Goal: Transaction & Acquisition: Purchase product/service

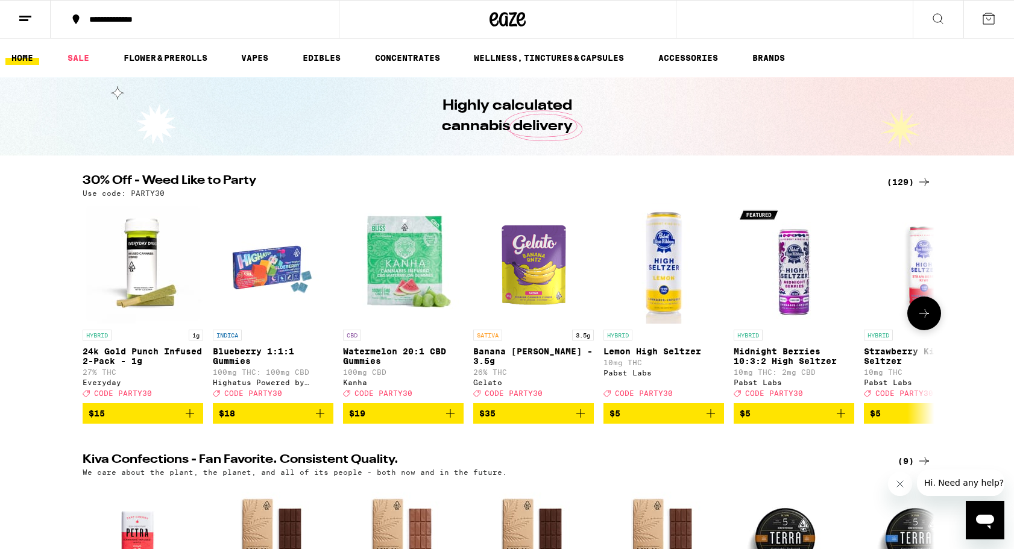
click at [922, 321] on icon at bounding box center [924, 313] width 14 height 14
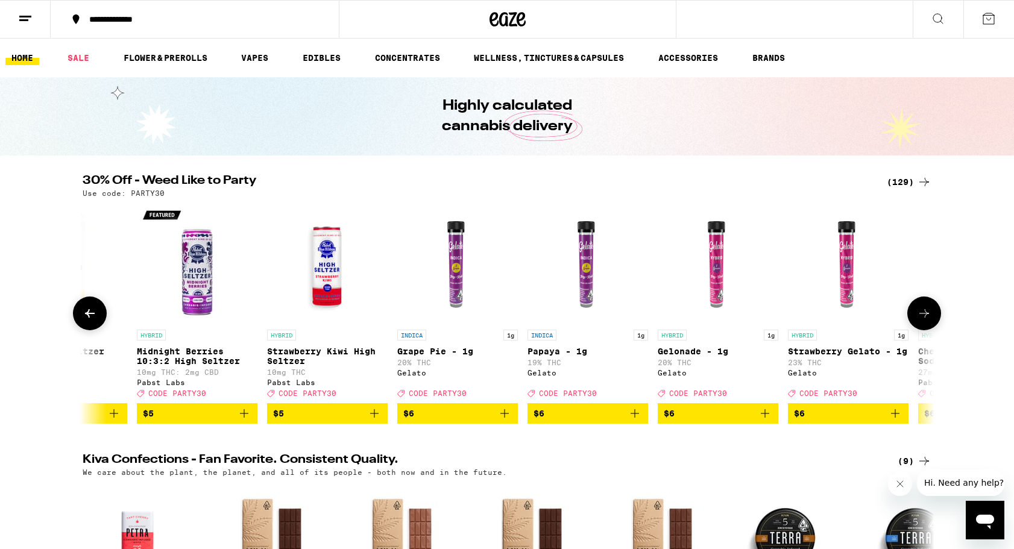
scroll to position [0, 717]
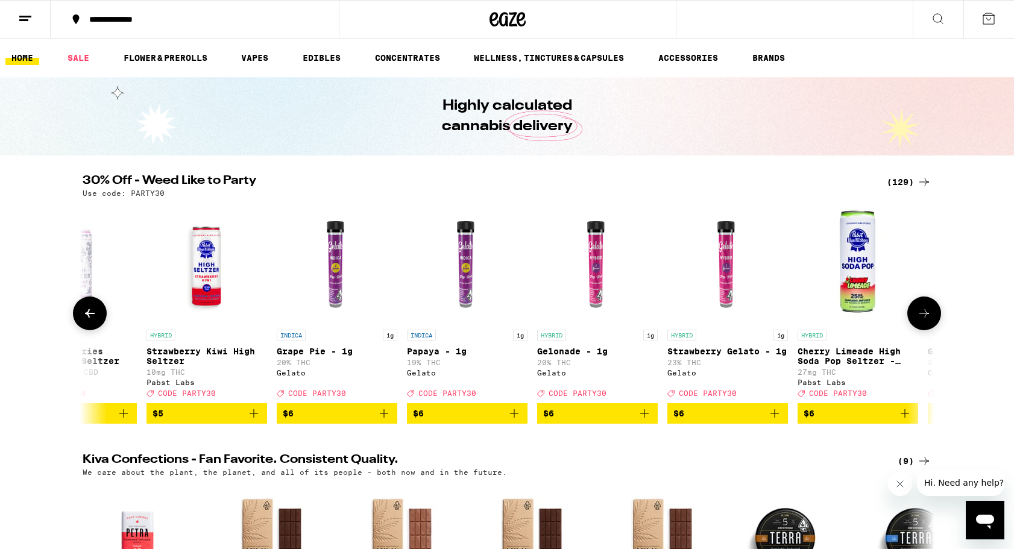
click at [922, 321] on icon at bounding box center [924, 313] width 14 height 14
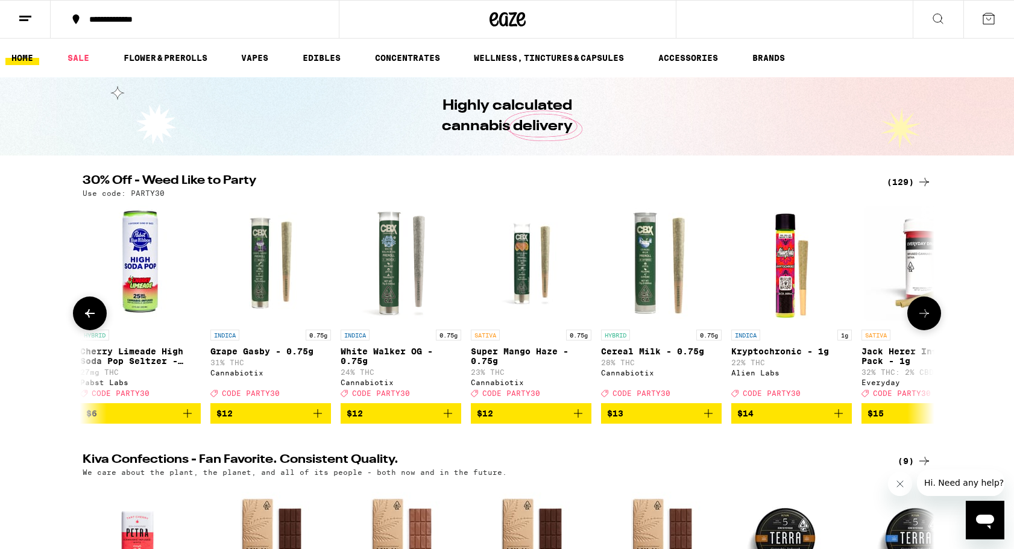
click at [922, 321] on icon at bounding box center [924, 313] width 14 height 14
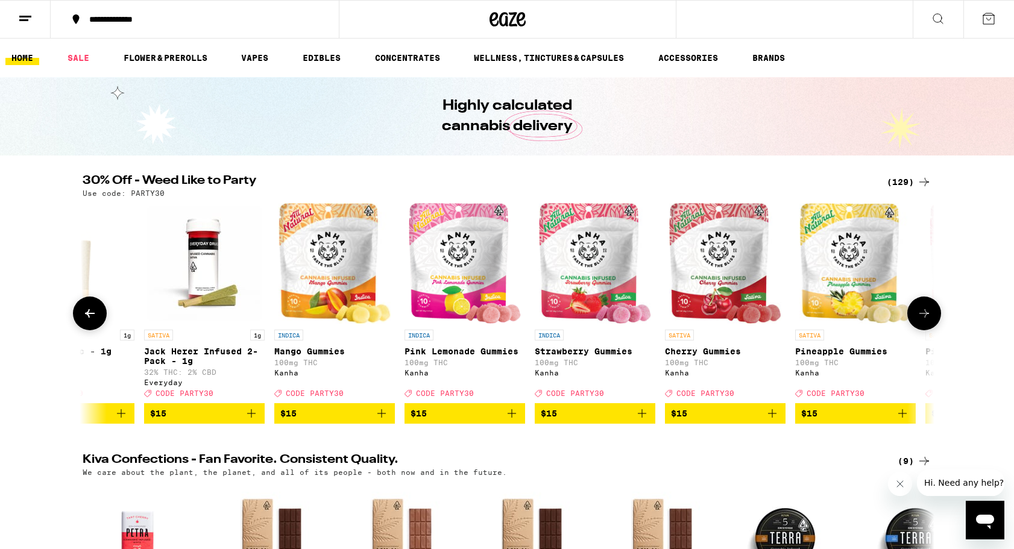
click at [922, 321] on icon at bounding box center [924, 313] width 14 height 14
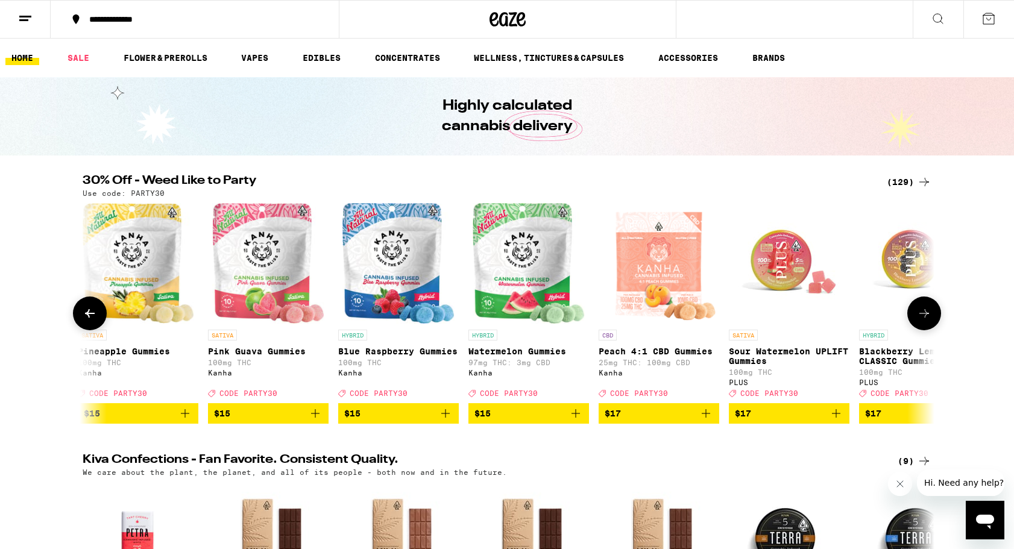
click at [922, 321] on icon at bounding box center [924, 313] width 14 height 14
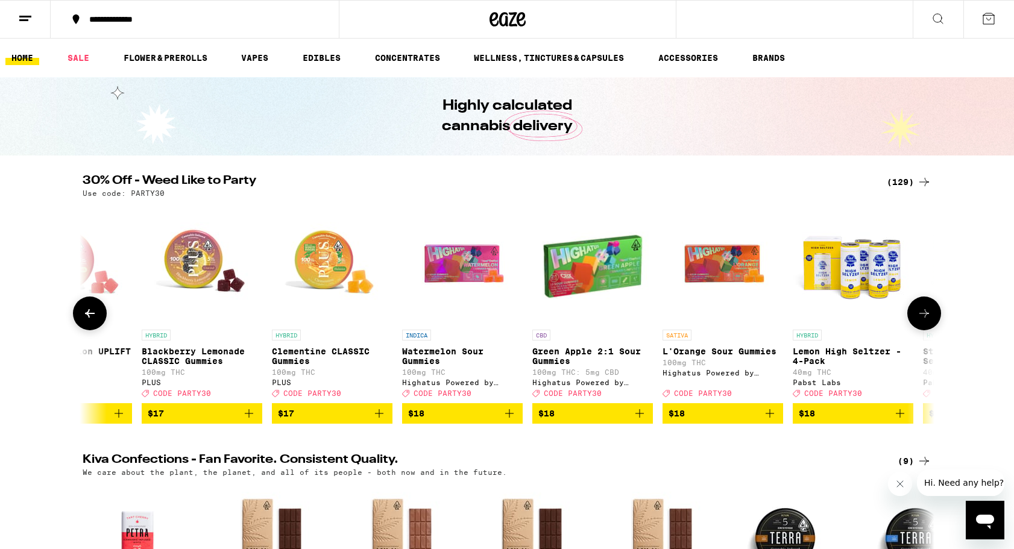
click at [922, 321] on icon at bounding box center [924, 313] width 14 height 14
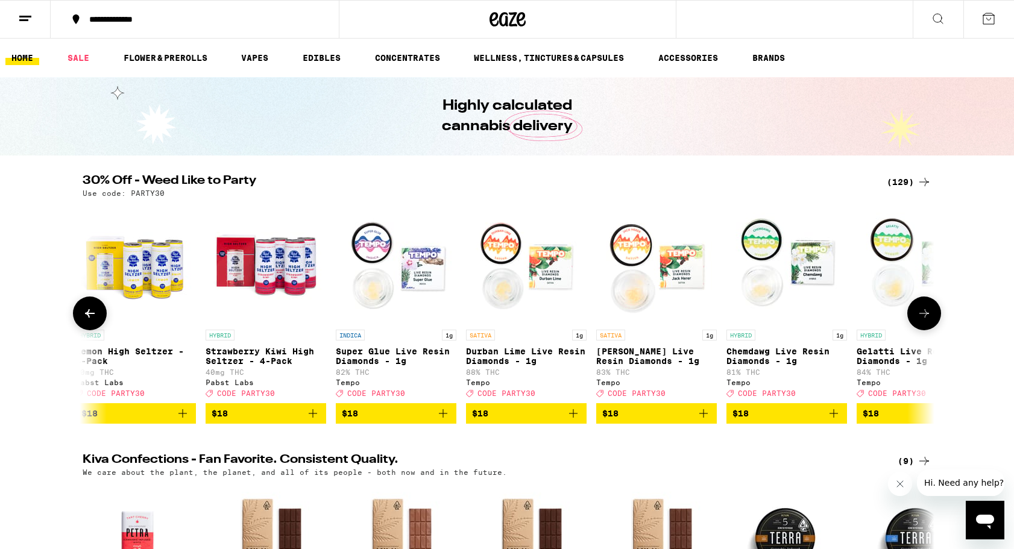
click at [922, 321] on icon at bounding box center [924, 313] width 14 height 14
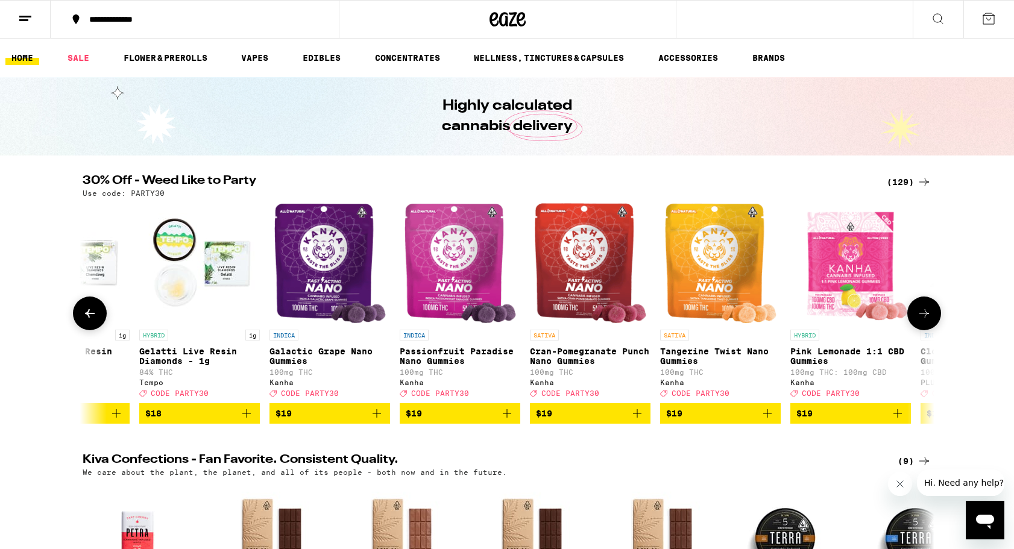
click at [922, 321] on icon at bounding box center [924, 313] width 14 height 14
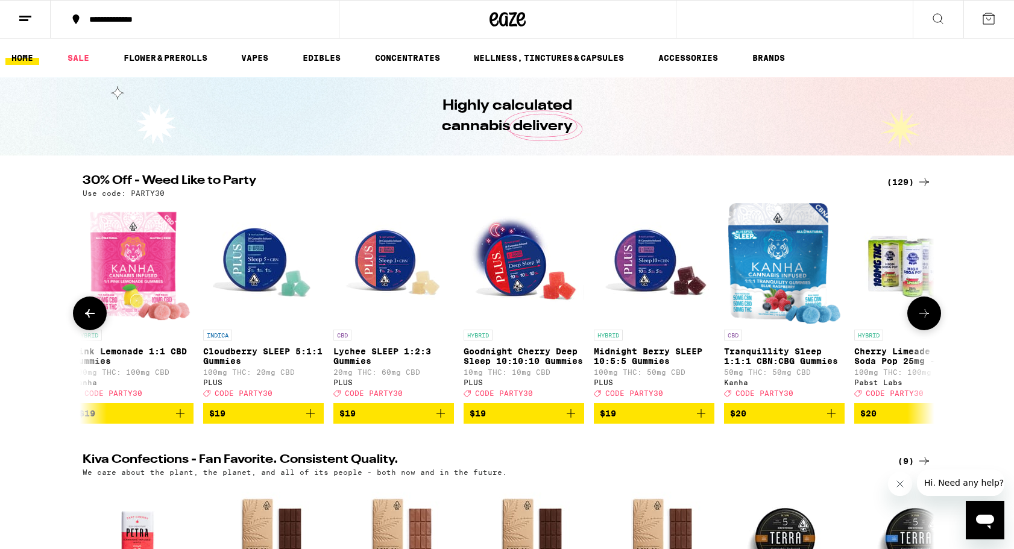
click at [922, 321] on icon at bounding box center [924, 313] width 14 height 14
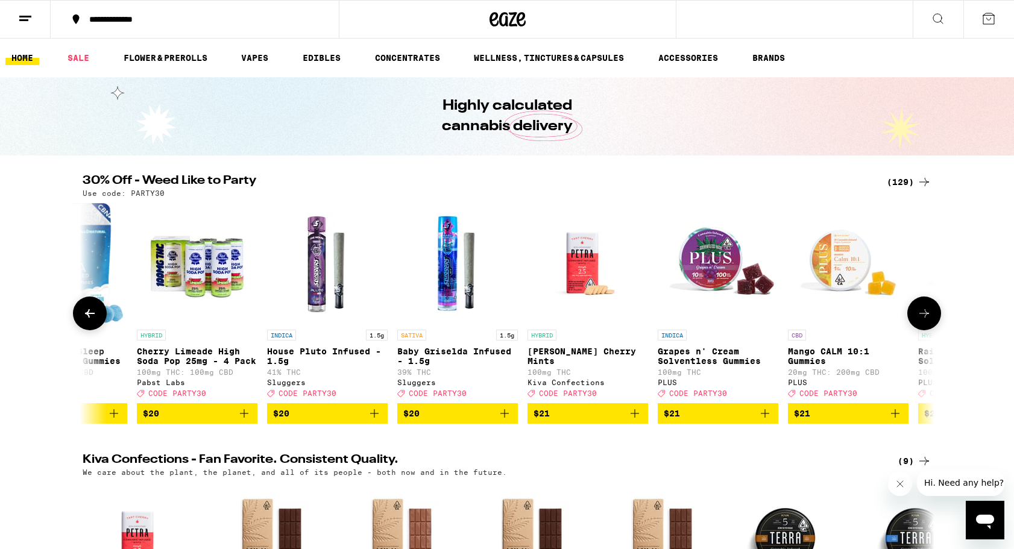
click at [922, 321] on icon at bounding box center [924, 313] width 14 height 14
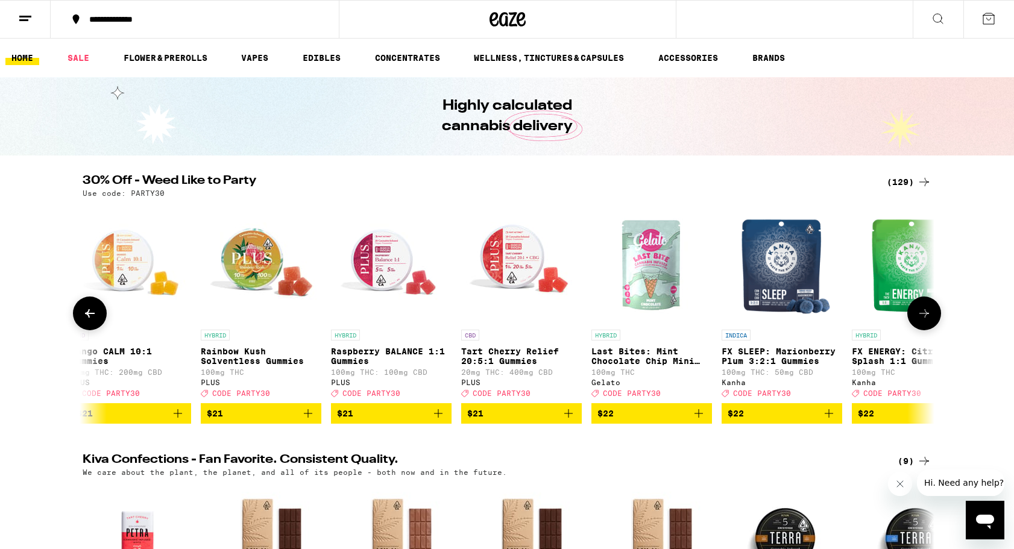
click at [922, 321] on icon at bounding box center [924, 313] width 14 height 14
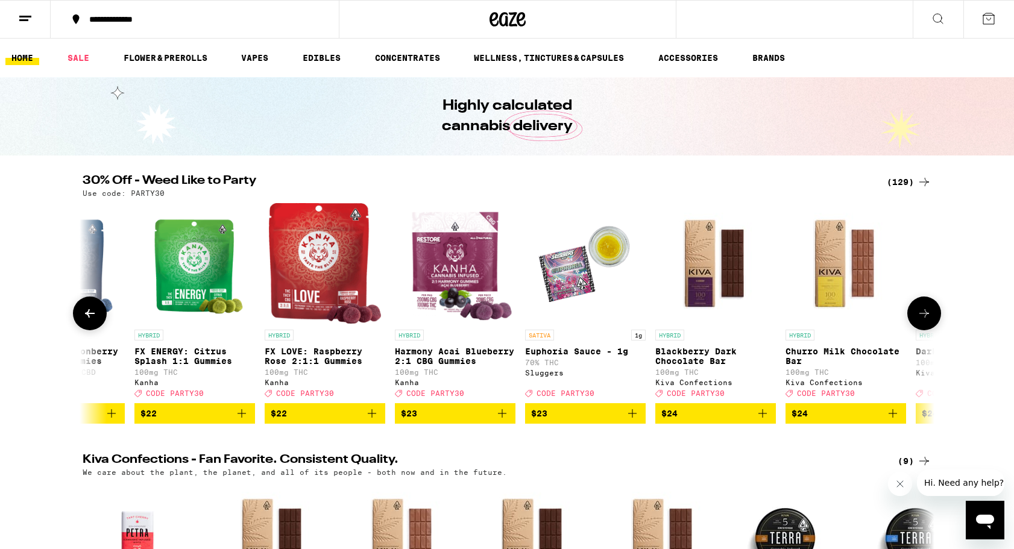
click at [922, 321] on icon at bounding box center [924, 313] width 14 height 14
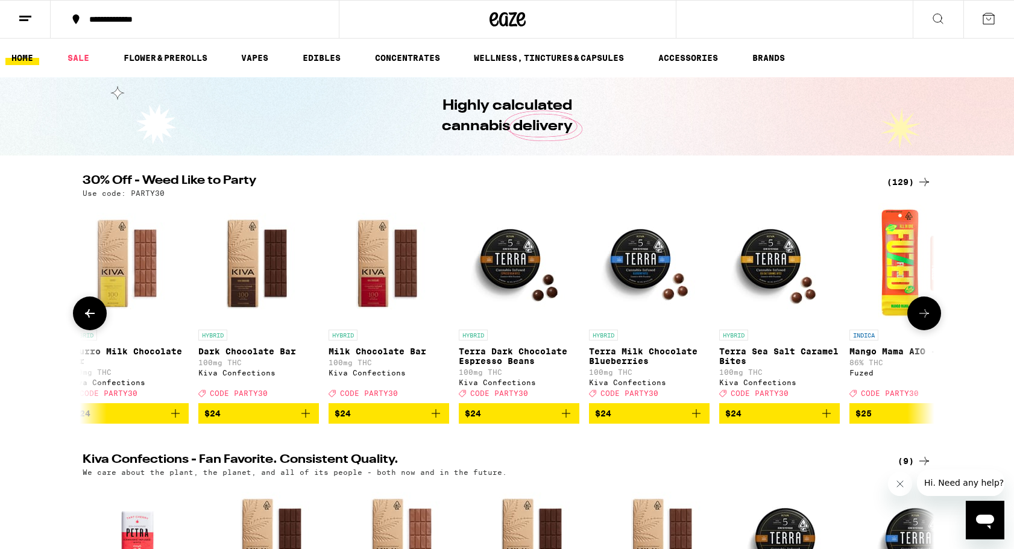
click at [922, 321] on icon at bounding box center [924, 313] width 14 height 14
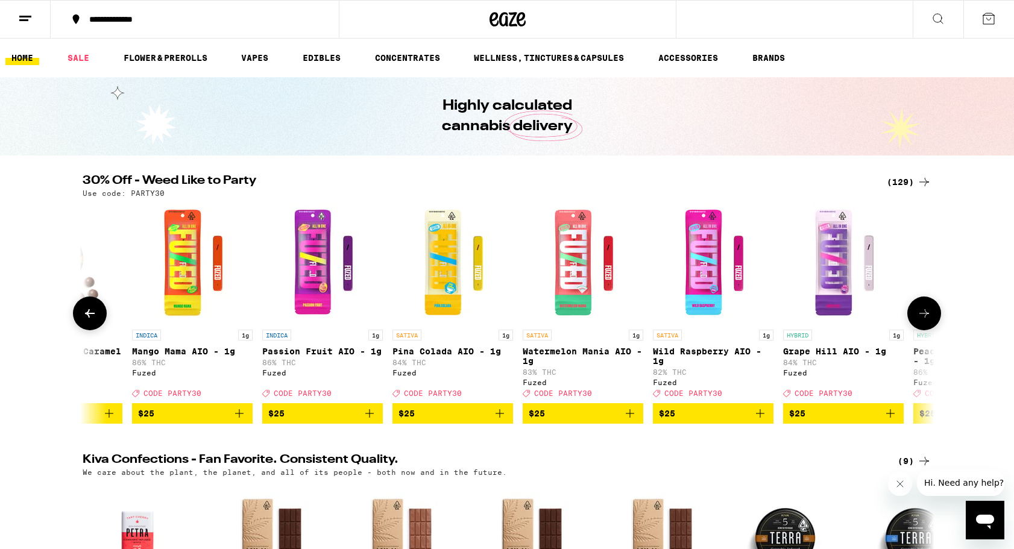
click at [922, 321] on icon at bounding box center [924, 313] width 14 height 14
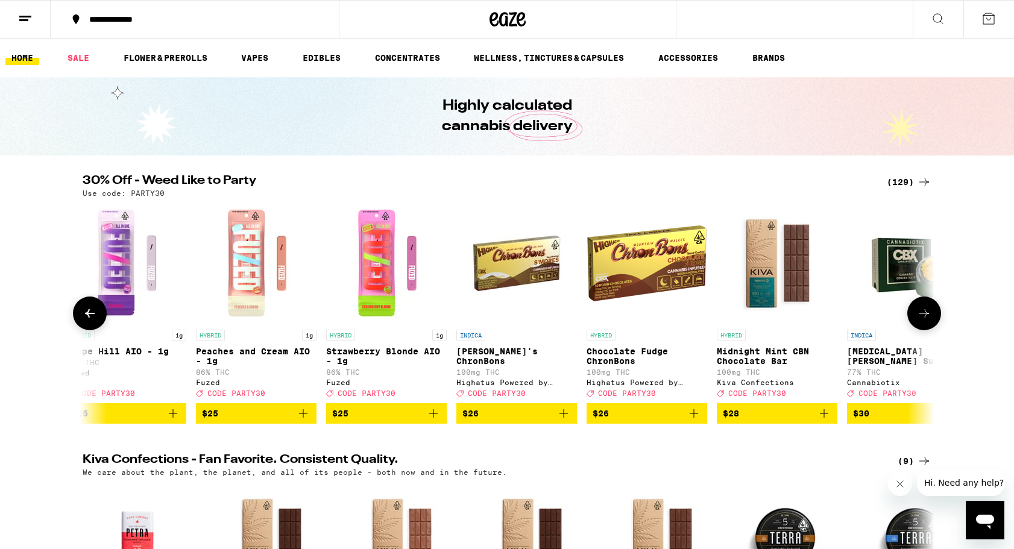
click at [922, 321] on icon at bounding box center [924, 313] width 14 height 14
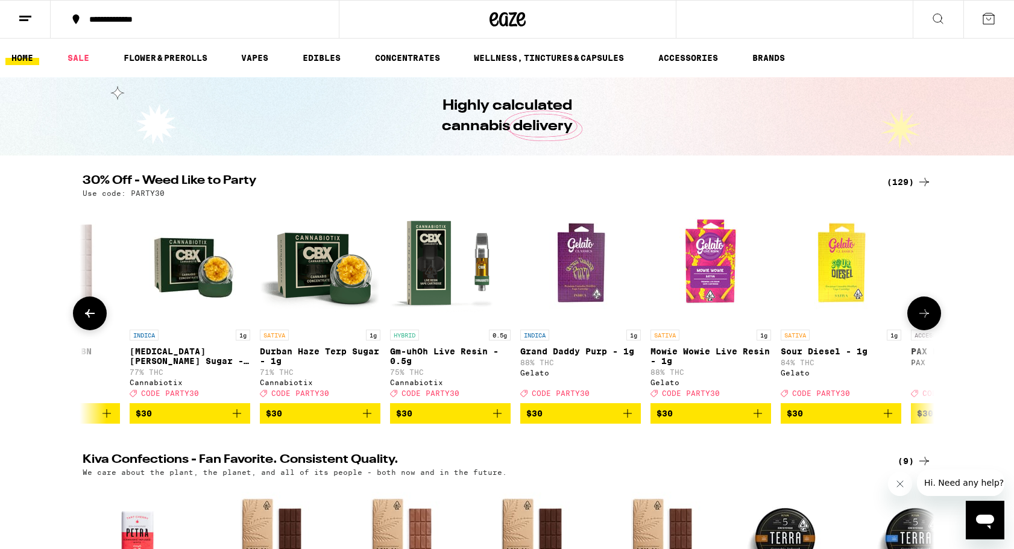
click at [922, 321] on icon at bounding box center [924, 313] width 14 height 14
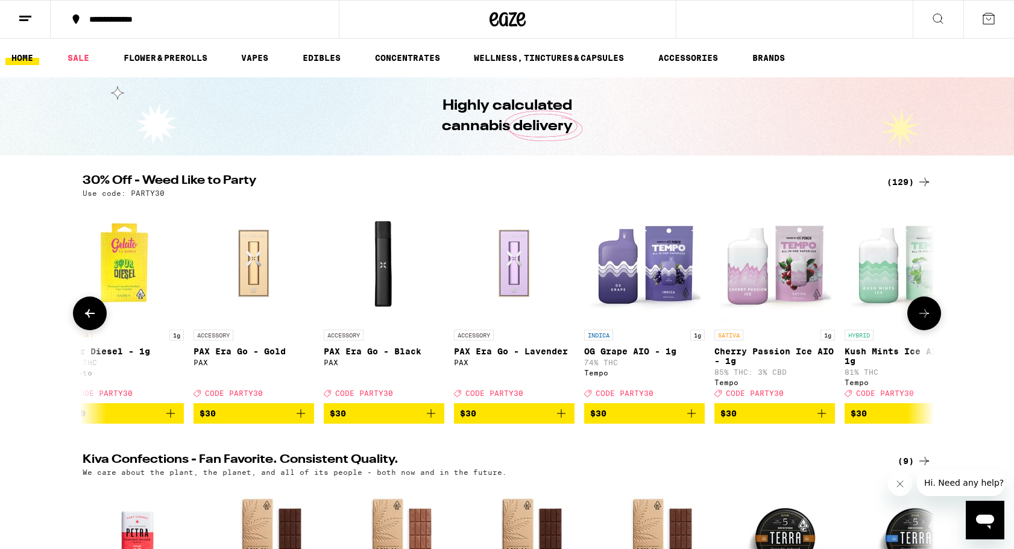
click at [922, 321] on icon at bounding box center [924, 313] width 14 height 14
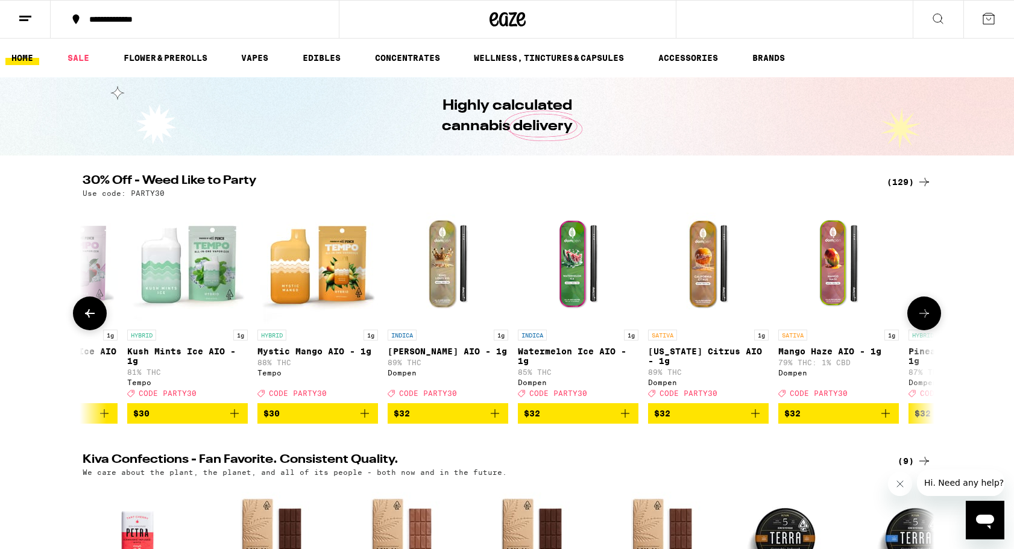
click at [922, 321] on icon at bounding box center [924, 313] width 14 height 14
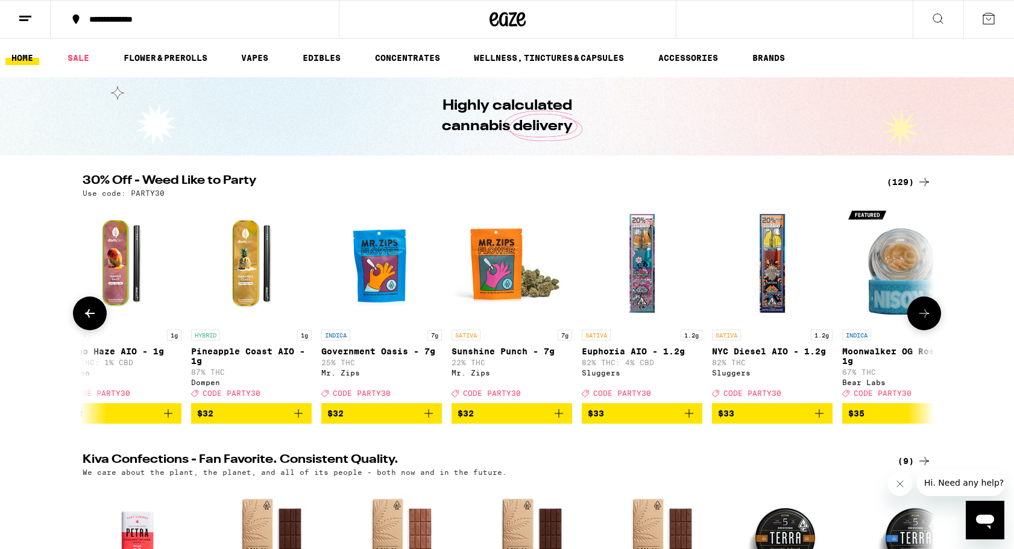
click at [922, 321] on icon at bounding box center [924, 313] width 14 height 14
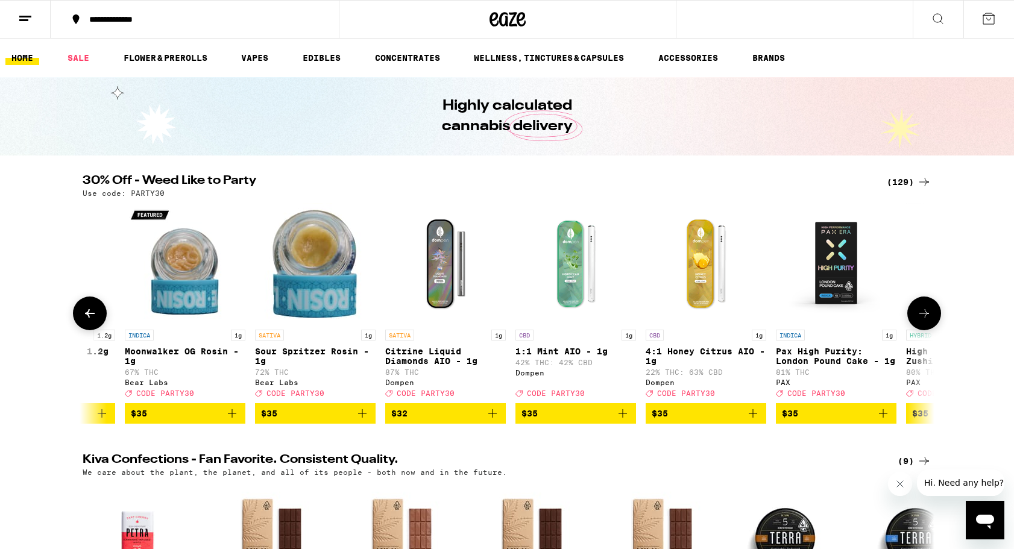
click at [922, 321] on icon at bounding box center [924, 313] width 14 height 14
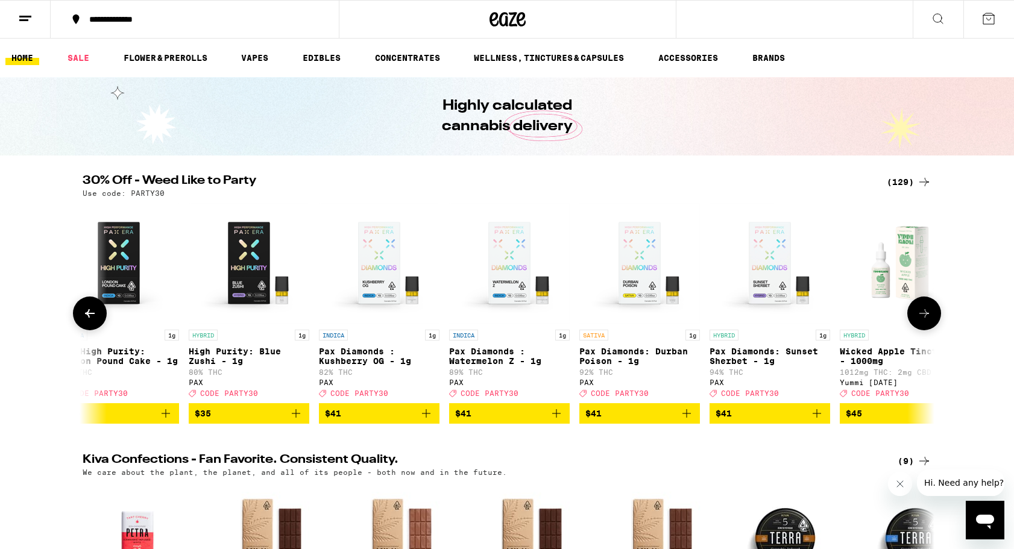
click at [922, 321] on icon at bounding box center [924, 313] width 14 height 14
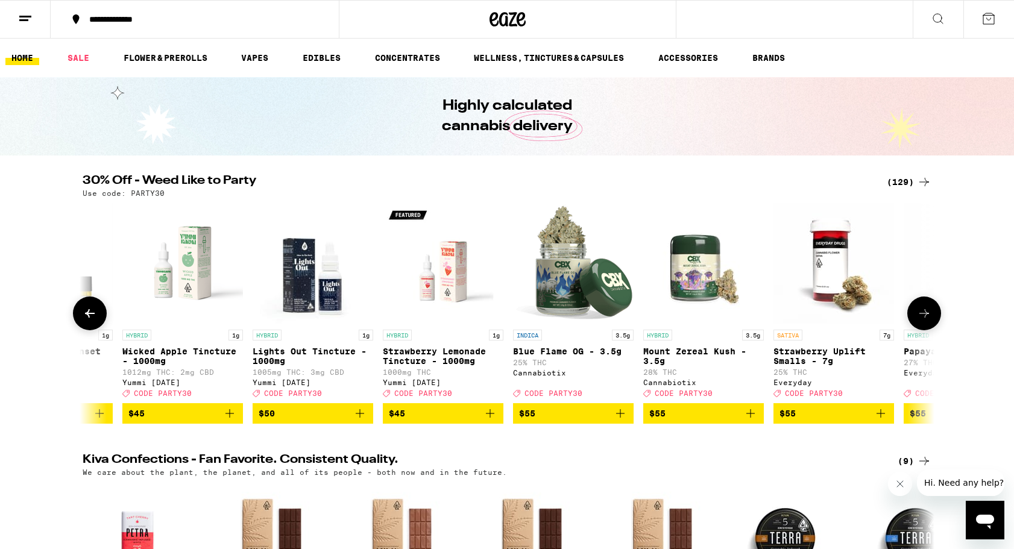
click at [922, 321] on icon at bounding box center [924, 313] width 14 height 14
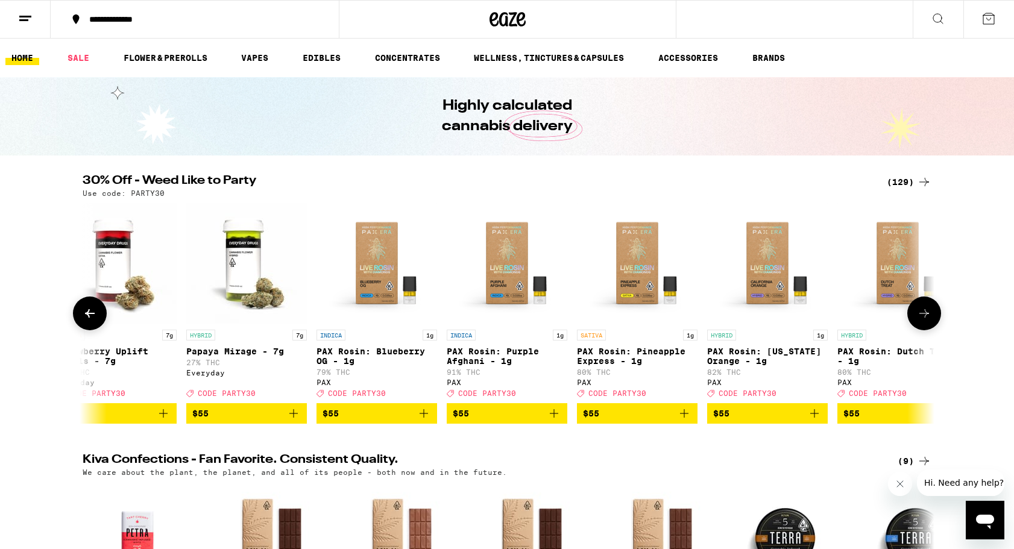
click at [922, 321] on icon at bounding box center [924, 313] width 14 height 14
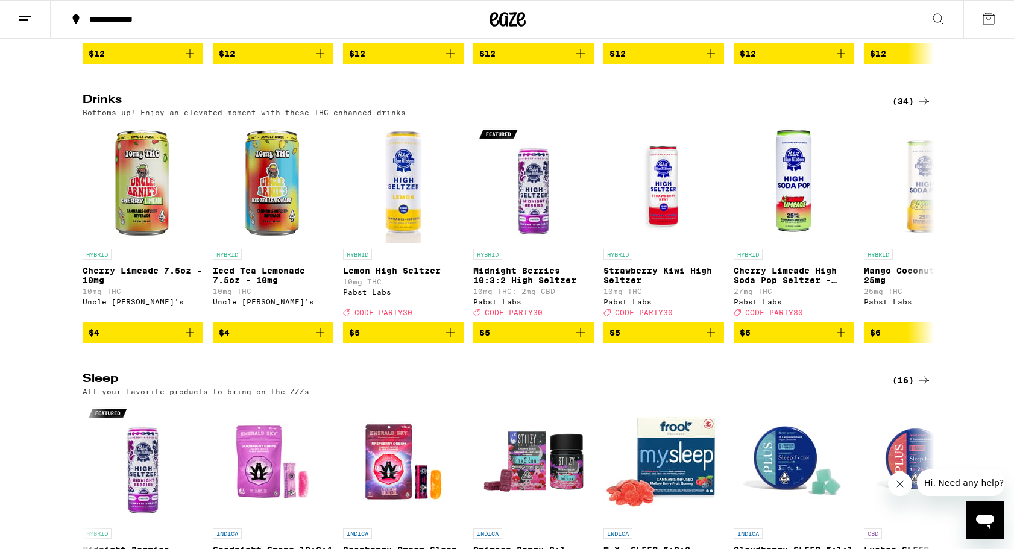
scroll to position [4293, 0]
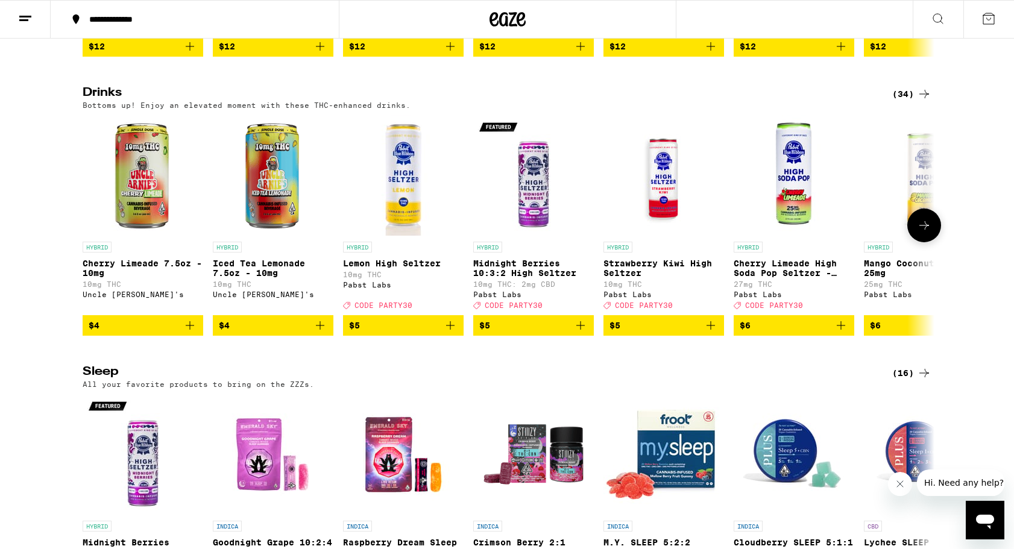
click at [932, 242] on button at bounding box center [924, 226] width 34 height 34
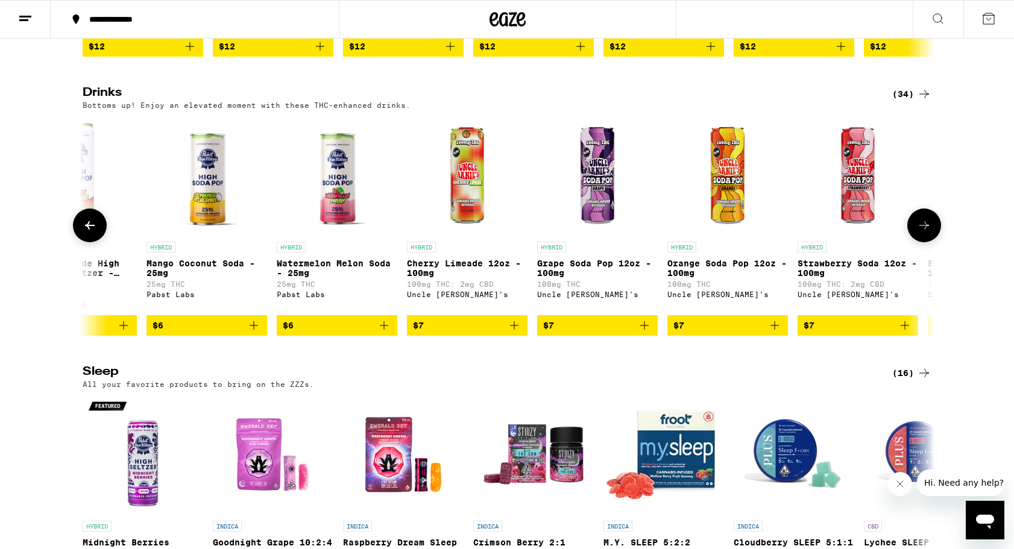
click at [932, 242] on button at bounding box center [924, 226] width 34 height 34
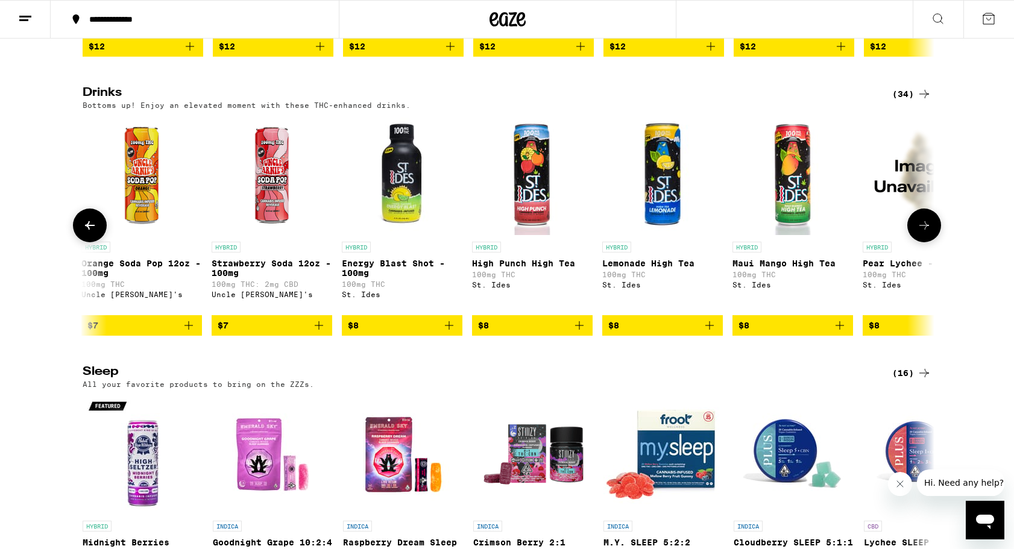
scroll to position [0, 1435]
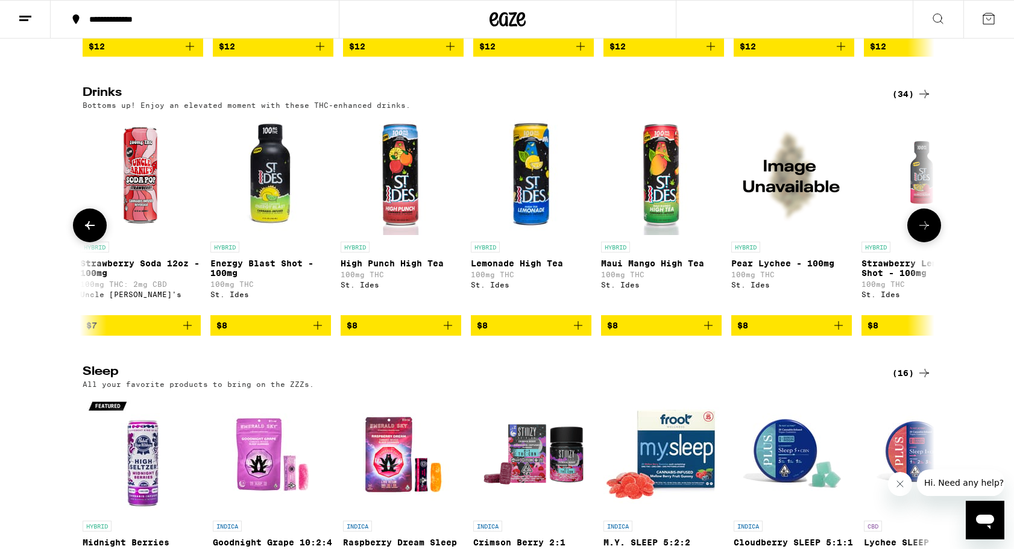
click at [932, 242] on button at bounding box center [924, 226] width 34 height 34
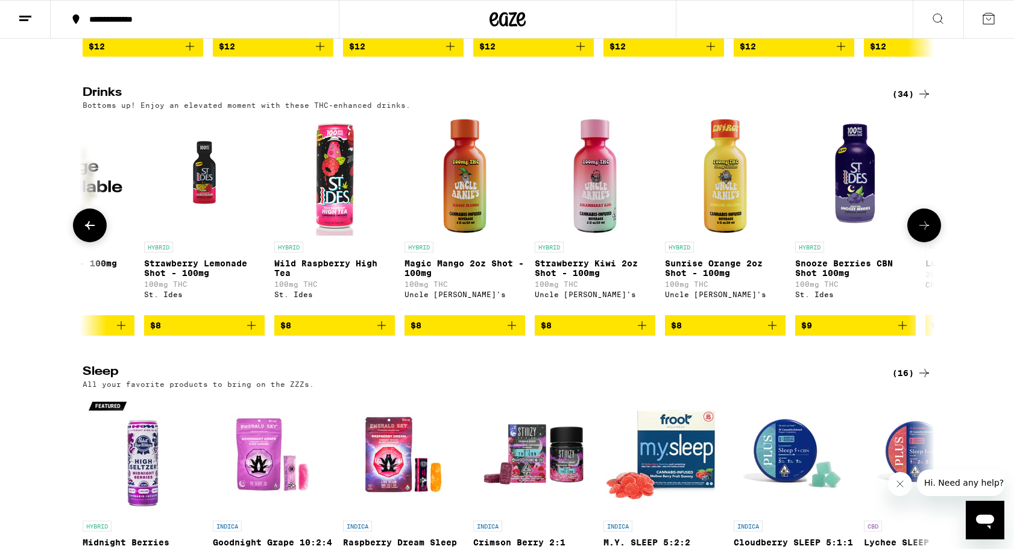
click at [932, 242] on button at bounding box center [924, 226] width 34 height 34
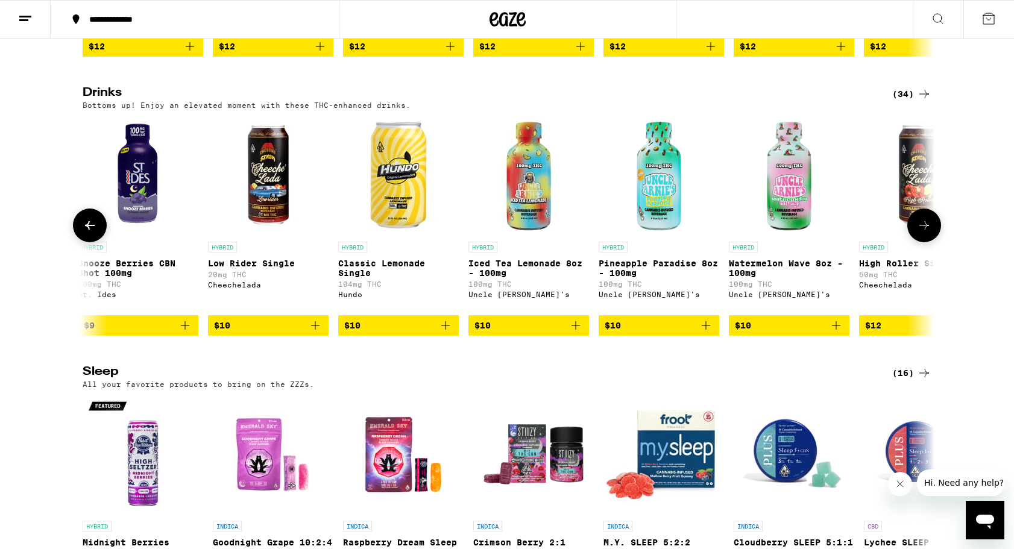
click at [932, 242] on button at bounding box center [924, 226] width 34 height 34
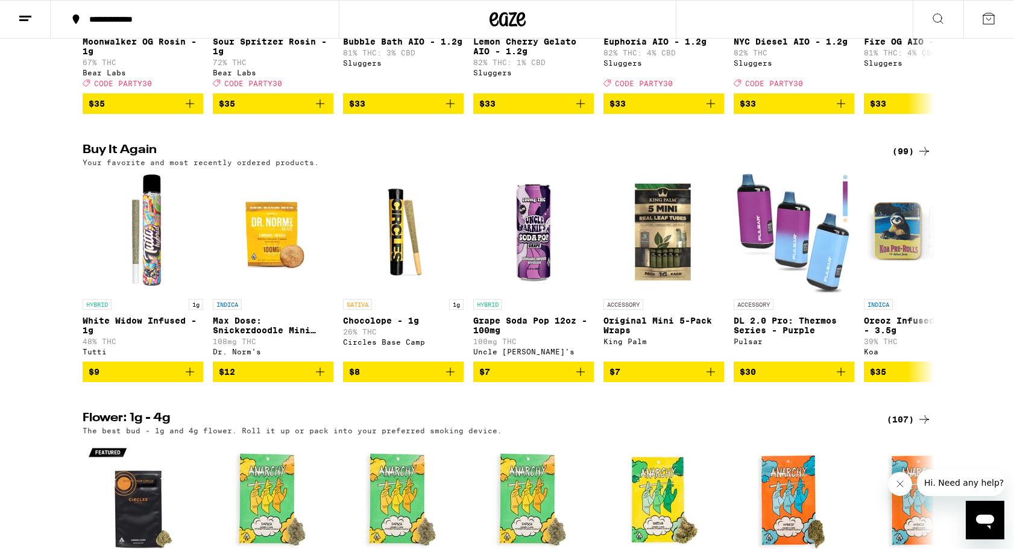
scroll to position [1139, 0]
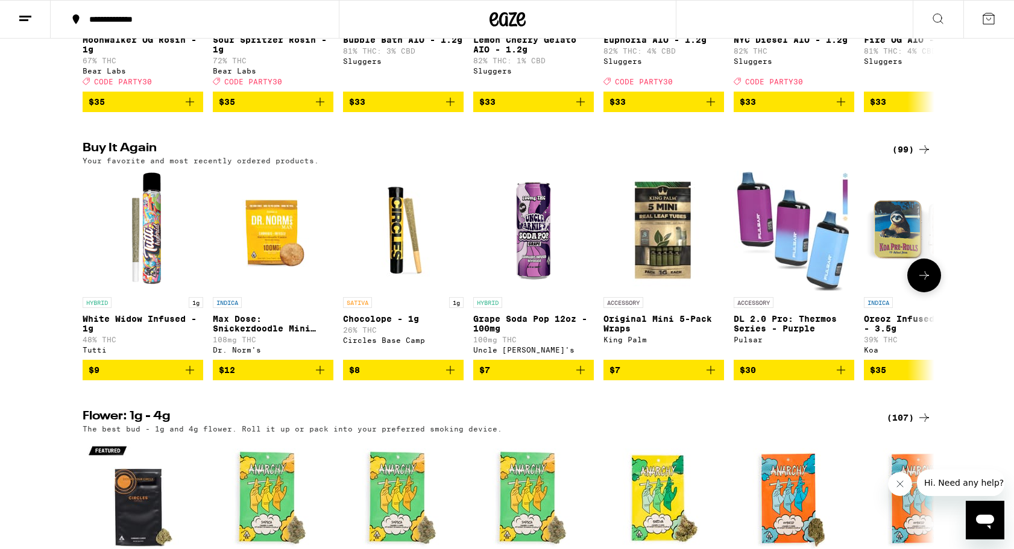
click at [919, 283] on icon at bounding box center [924, 275] width 14 height 14
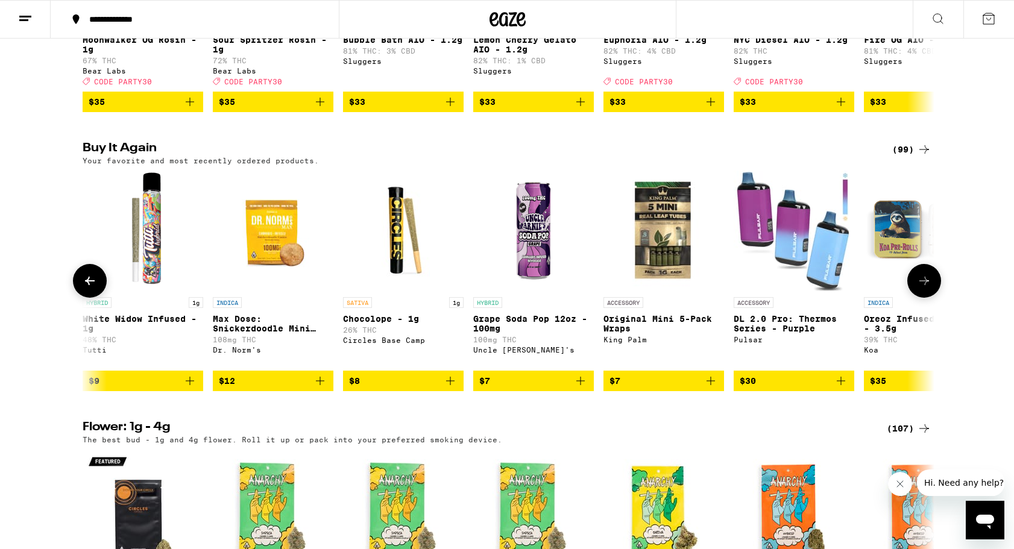
scroll to position [0, 717]
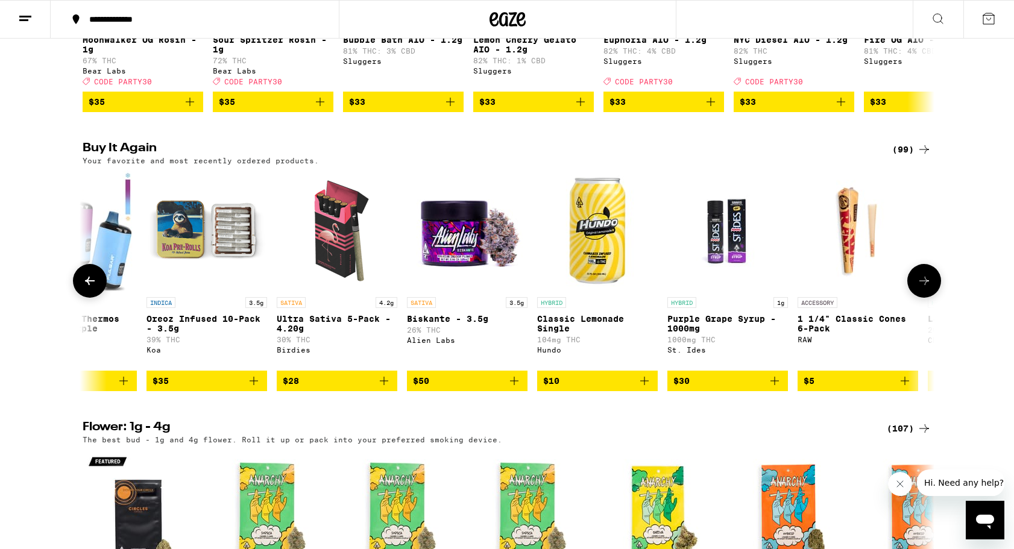
click at [919, 288] on icon at bounding box center [924, 281] width 14 height 14
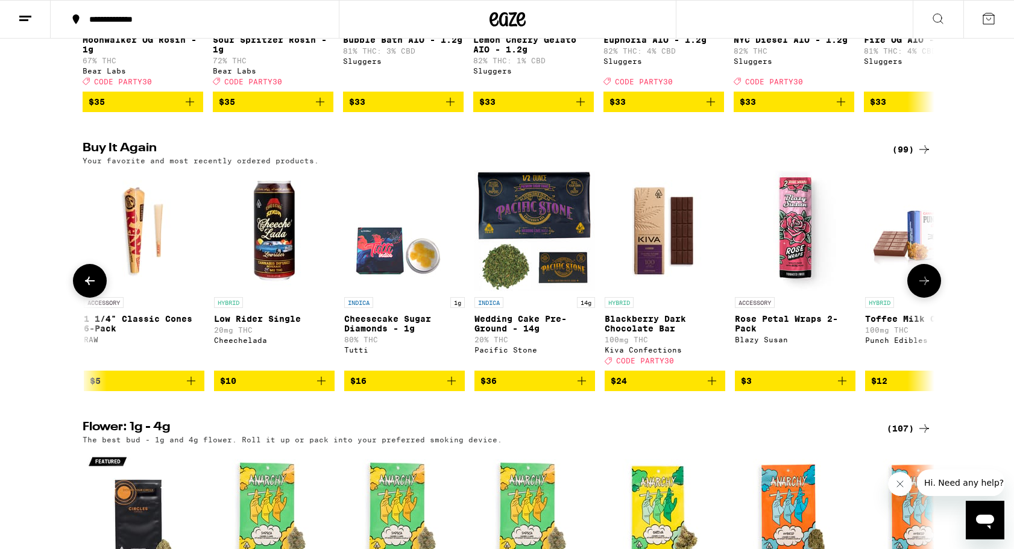
scroll to position [0, 1435]
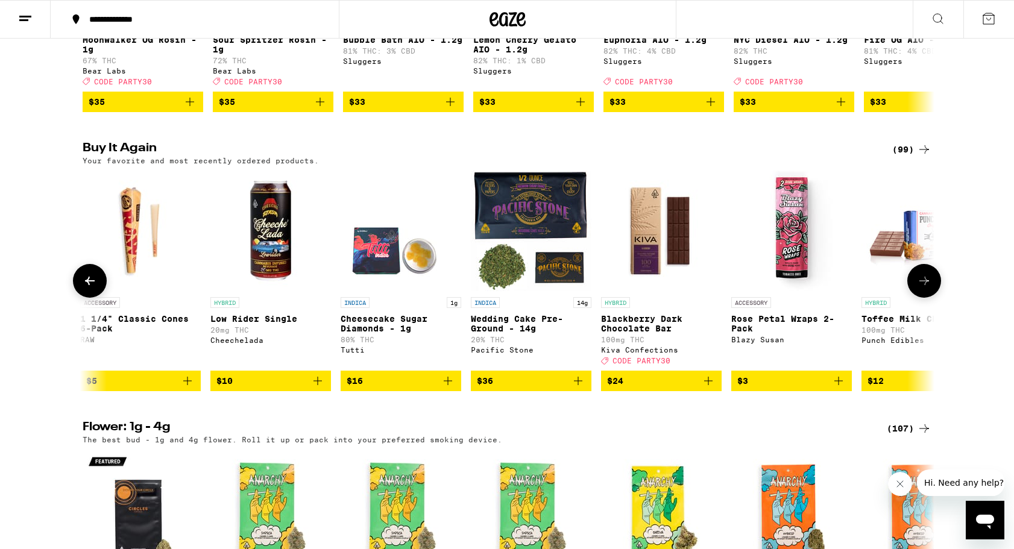
click at [919, 288] on icon at bounding box center [924, 281] width 14 height 14
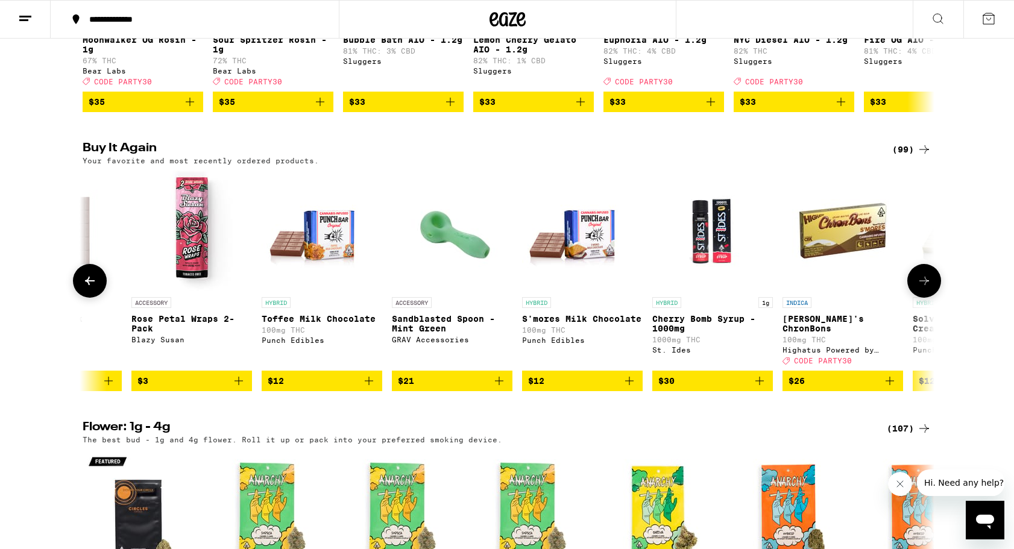
scroll to position [0, 0]
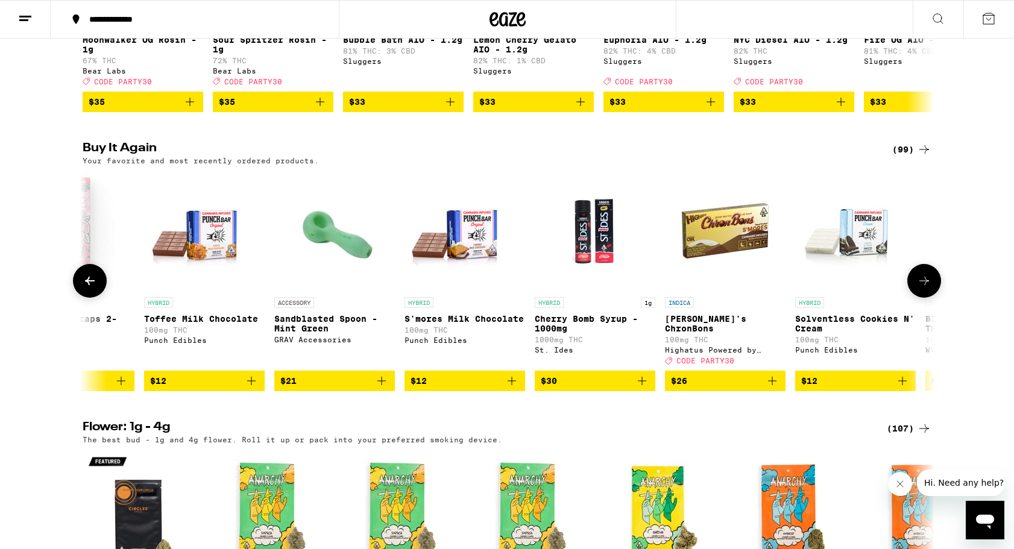
click at [919, 288] on icon at bounding box center [924, 281] width 14 height 14
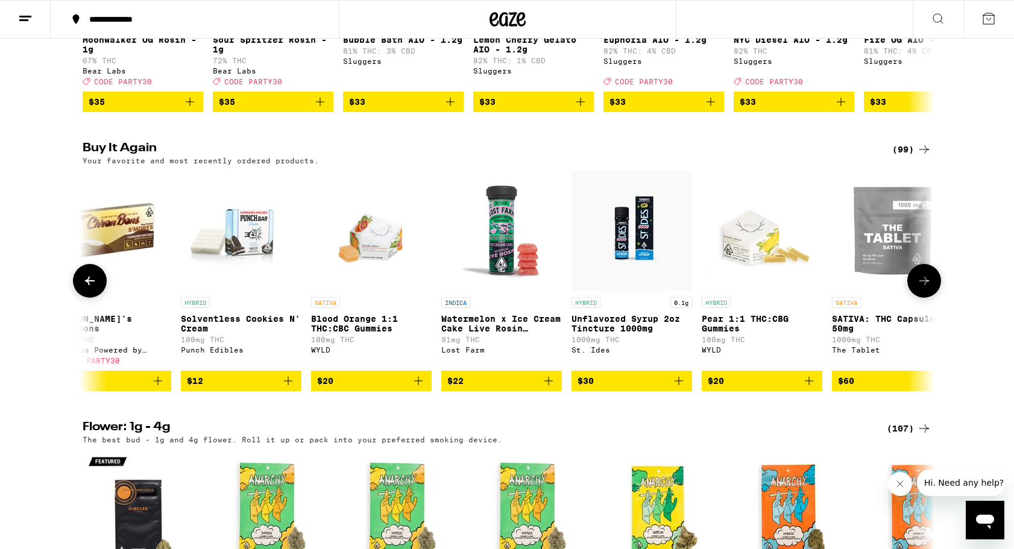
scroll to position [0, 2869]
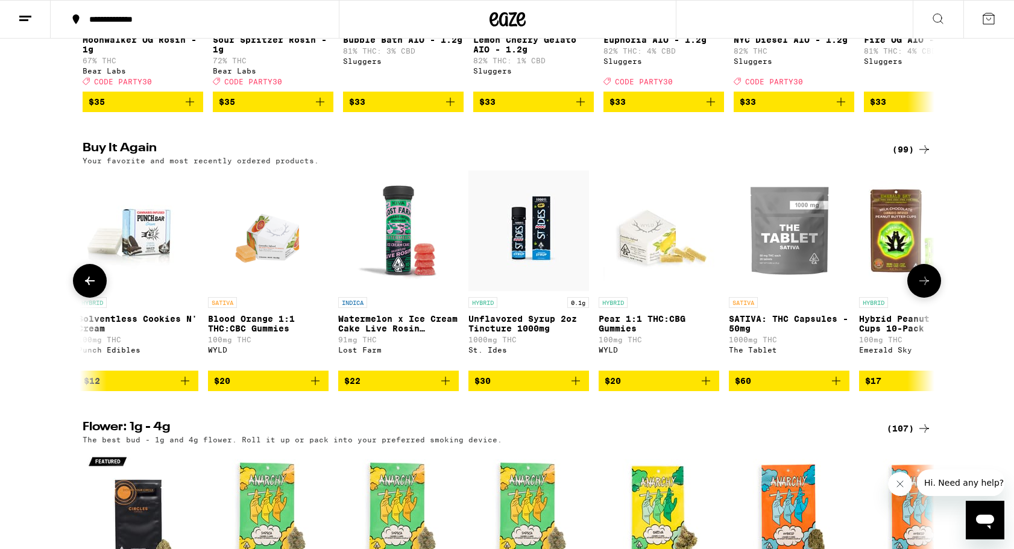
click at [919, 288] on icon at bounding box center [924, 281] width 14 height 14
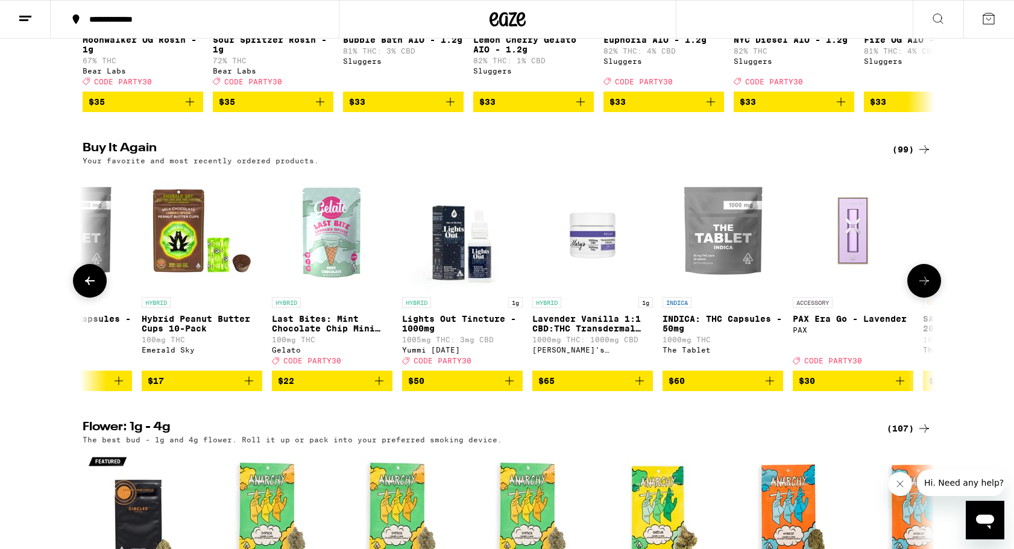
click at [919, 288] on icon at bounding box center [924, 281] width 14 height 14
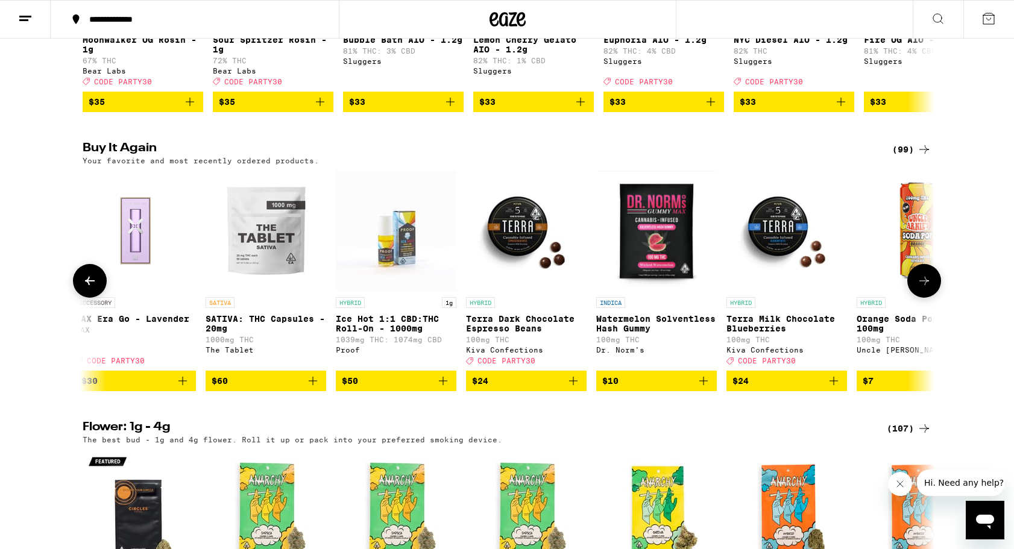
click at [919, 288] on icon at bounding box center [924, 281] width 14 height 14
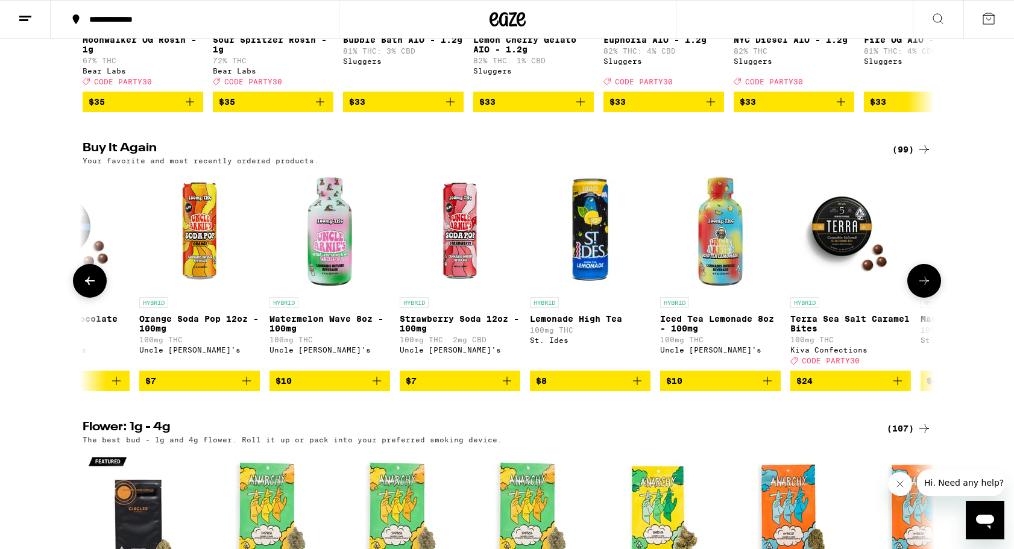
click at [919, 288] on icon at bounding box center [924, 281] width 14 height 14
